Goal: Check status

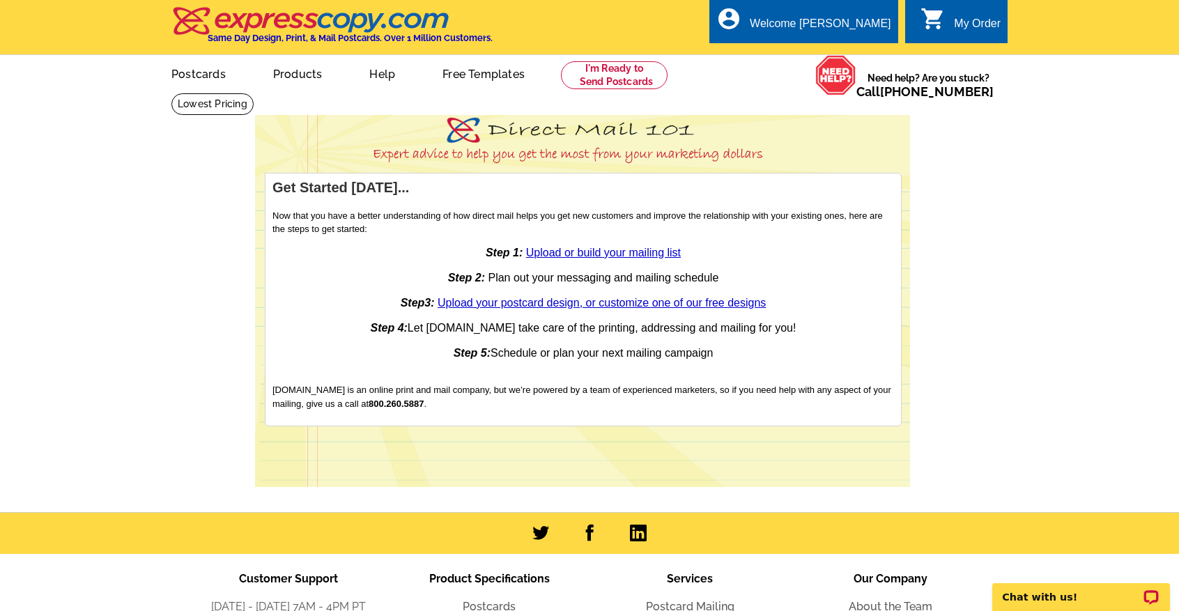
click at [934, 11] on icon "shopping_cart" at bounding box center [932, 18] width 25 height 25
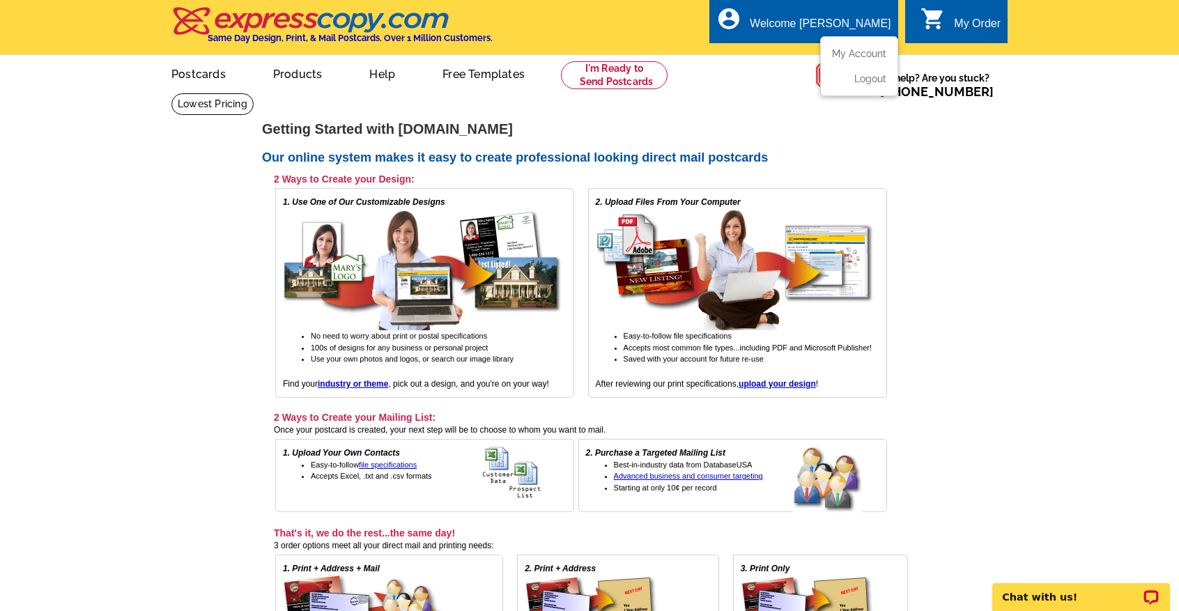
click at [838, 17] on div "Welcome [PERSON_NAME]" at bounding box center [819, 27] width 141 height 20
click at [843, 53] on link "My Account" at bounding box center [856, 53] width 60 height 13
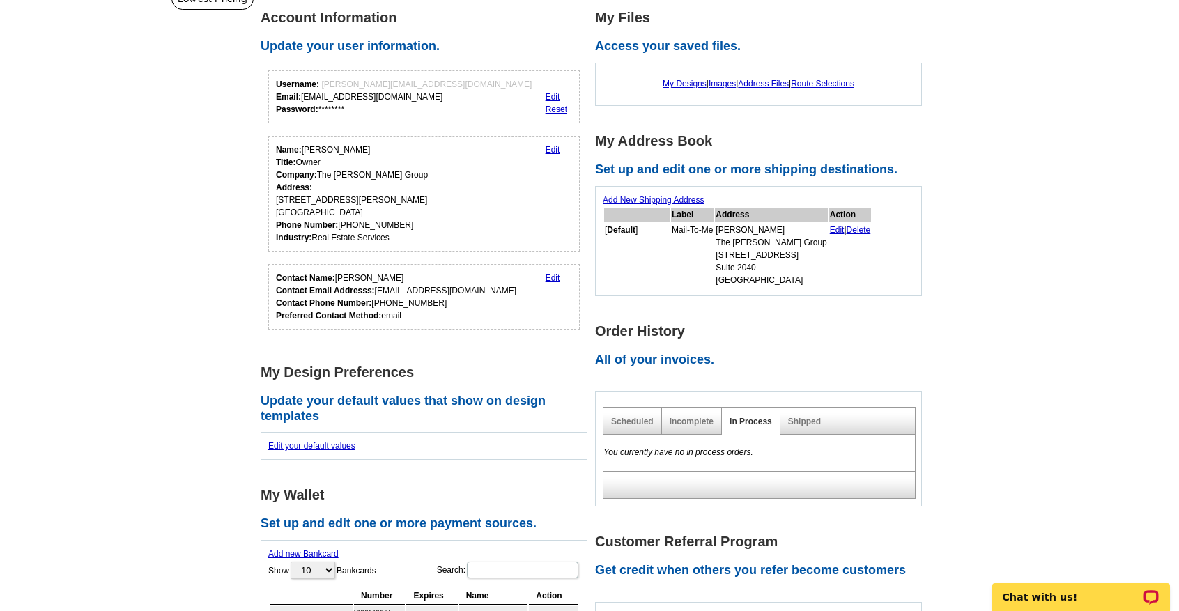
scroll to position [139, 0]
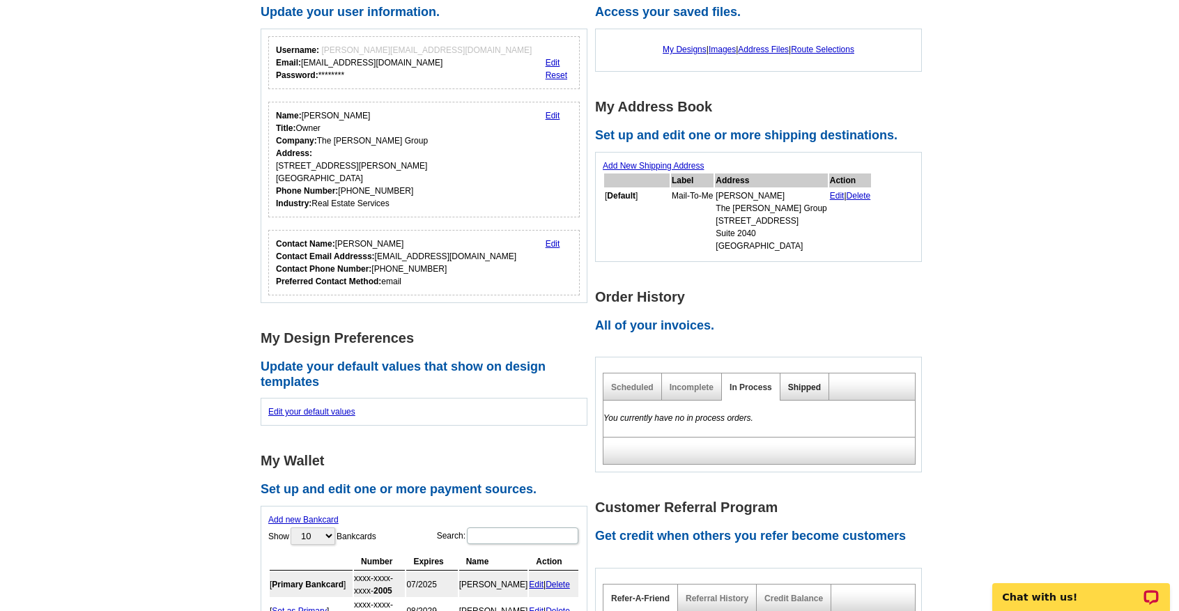
click at [814, 387] on link "Shipped" at bounding box center [804, 387] width 33 height 10
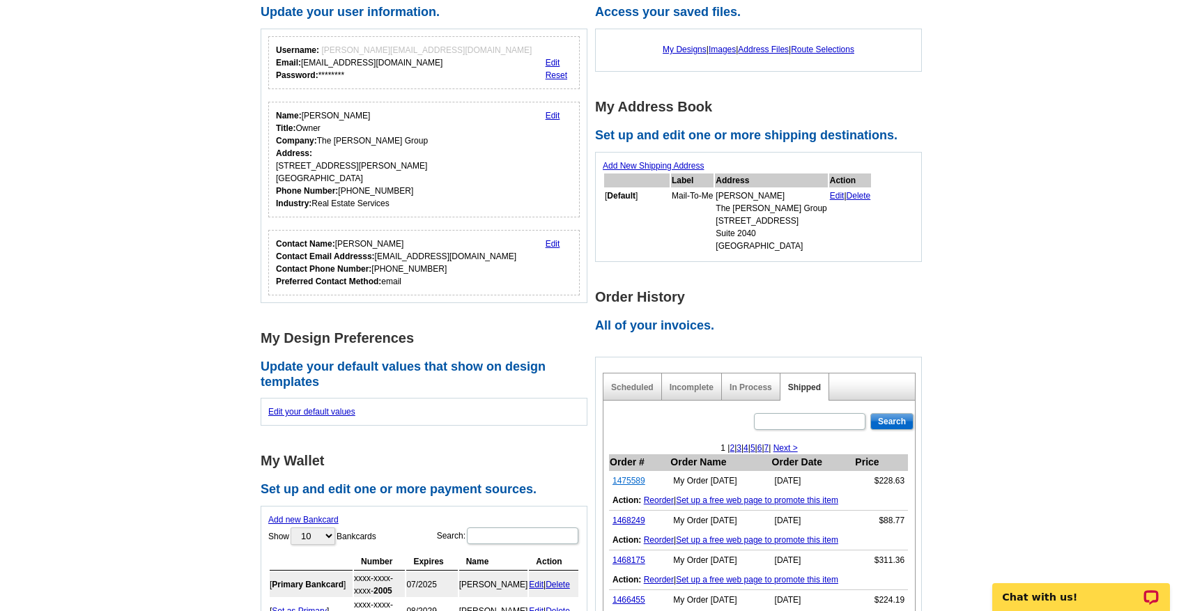
click at [637, 477] on link "1475589" at bounding box center [628, 481] width 33 height 10
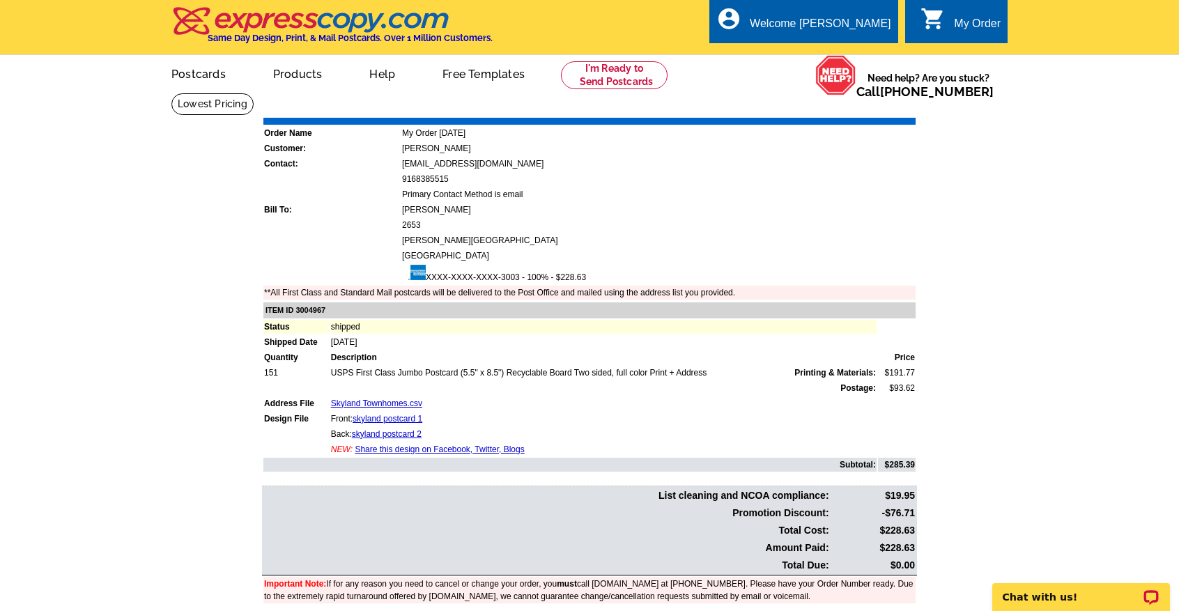
drag, startPoint x: 876, startPoint y: 515, endPoint x: 928, endPoint y: 515, distance: 52.2
click at [928, 515] on main "Order Number: 1475589 Download Invoice | Print Invoice Order Name My Order 2025…" at bounding box center [589, 365] width 1179 height 544
click at [925, 511] on main "Order Number: 1475589 Download Invoice | Print Invoice Order Name My Order 2025…" at bounding box center [589, 365] width 1179 height 544
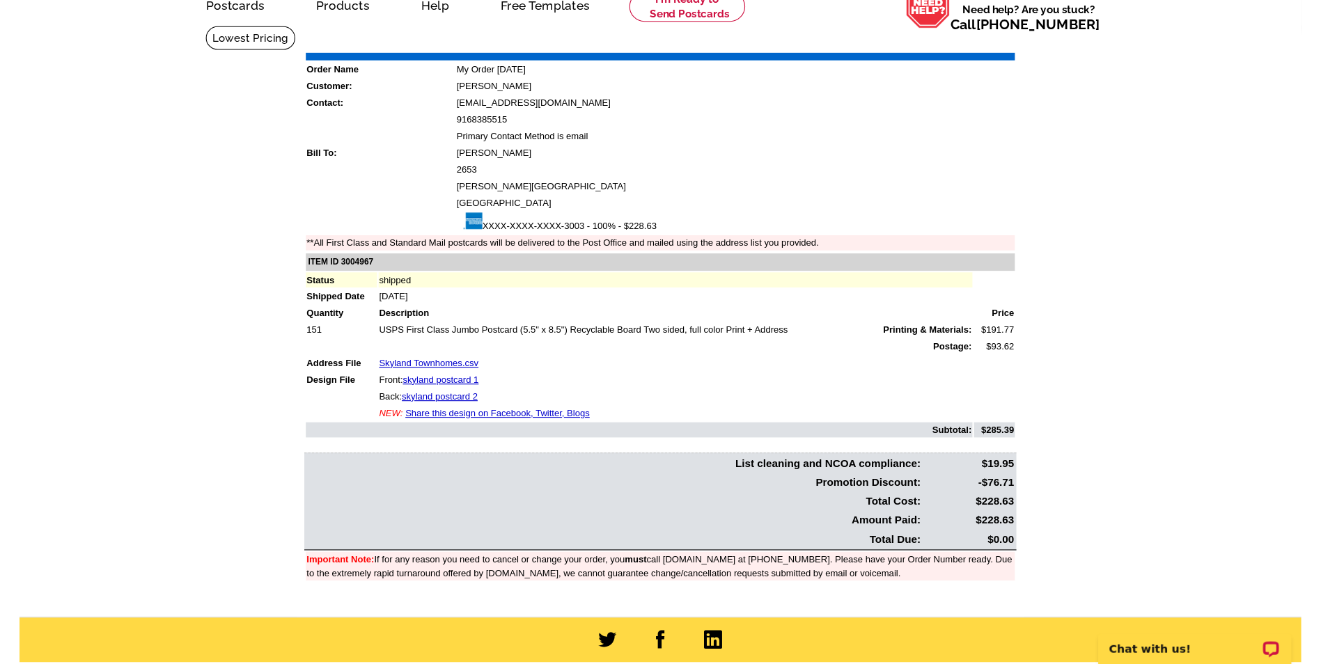
scroll to position [70, 0]
